Goal: Information Seeking & Learning: Learn about a topic

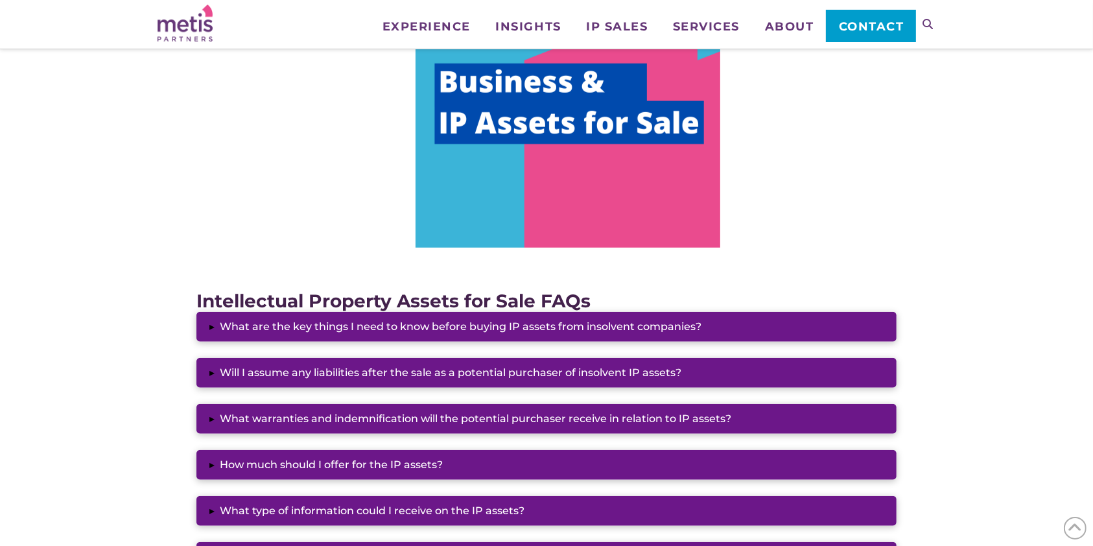
scroll to position [857, 0]
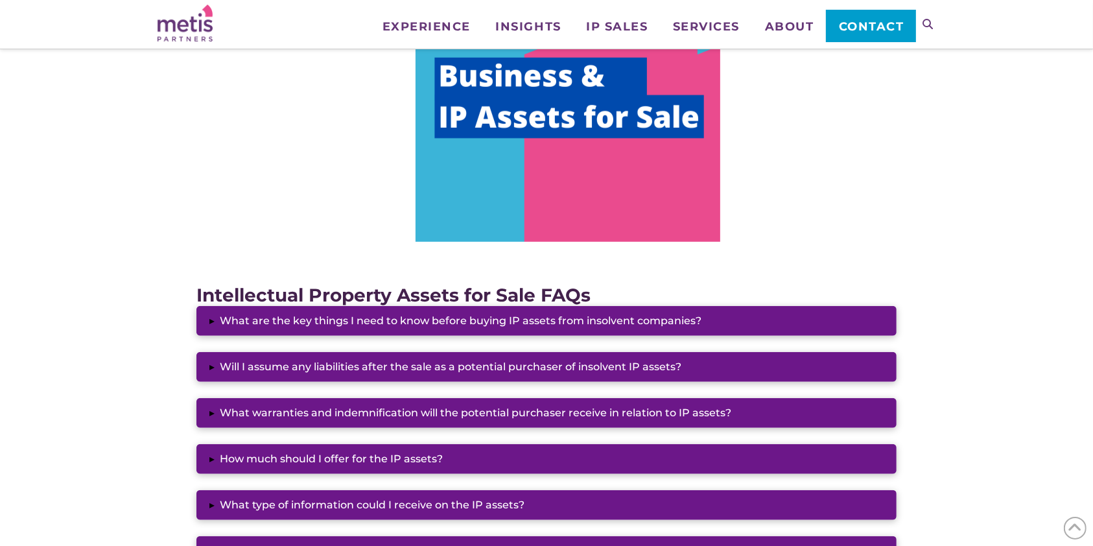
click at [539, 114] on img at bounding box center [568, 113] width 305 height 255
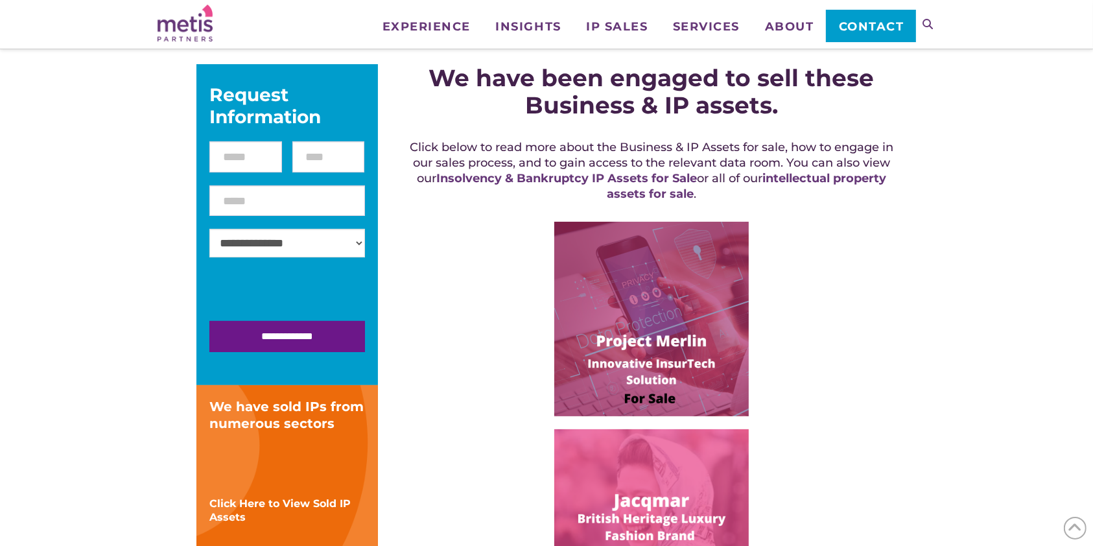
scroll to position [209, 0]
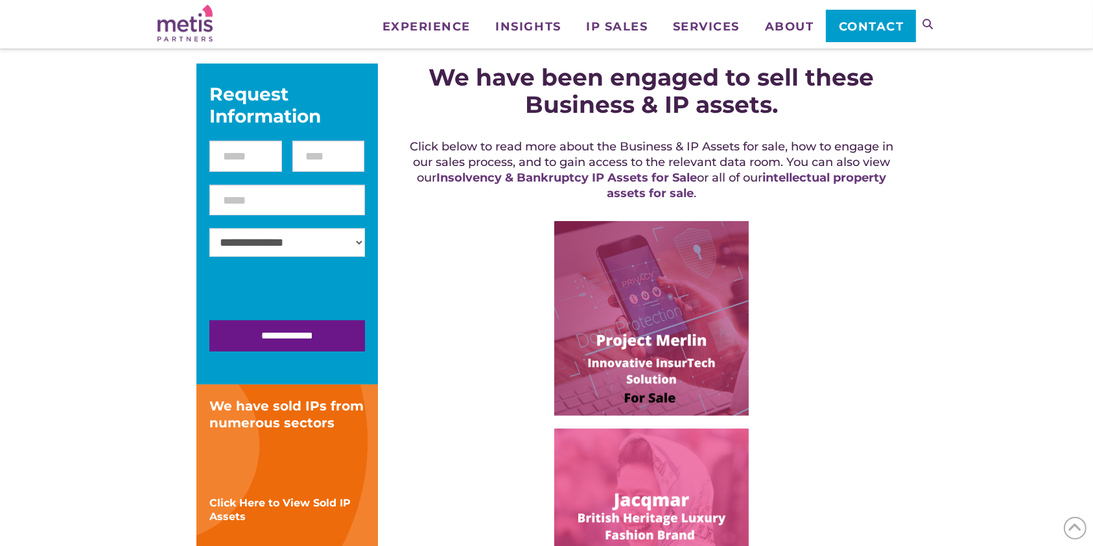
click at [659, 252] on img at bounding box center [651, 318] width 195 height 195
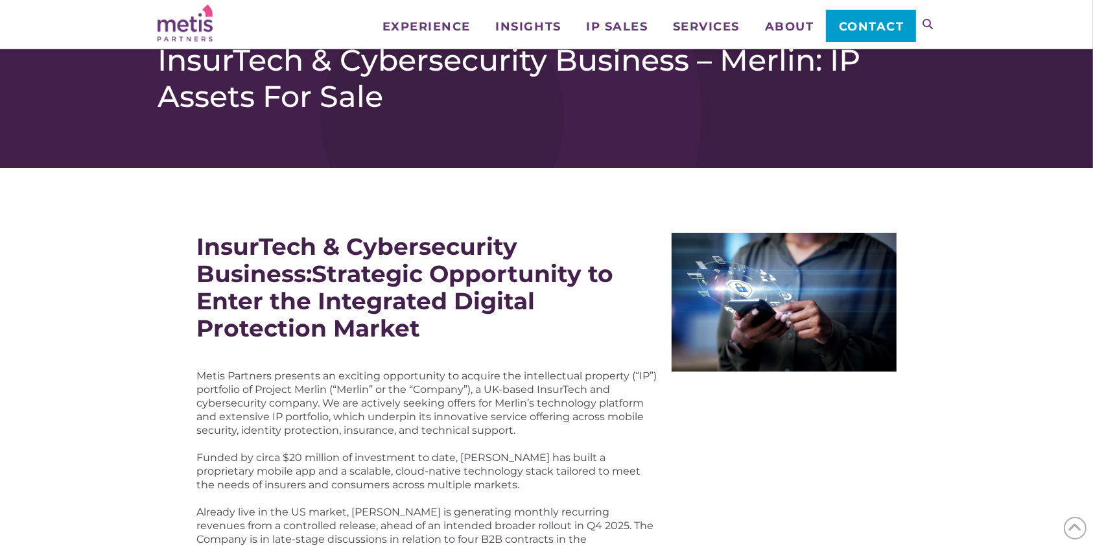
scroll to position [10, 0]
